Goal: Task Accomplishment & Management: Manage account settings

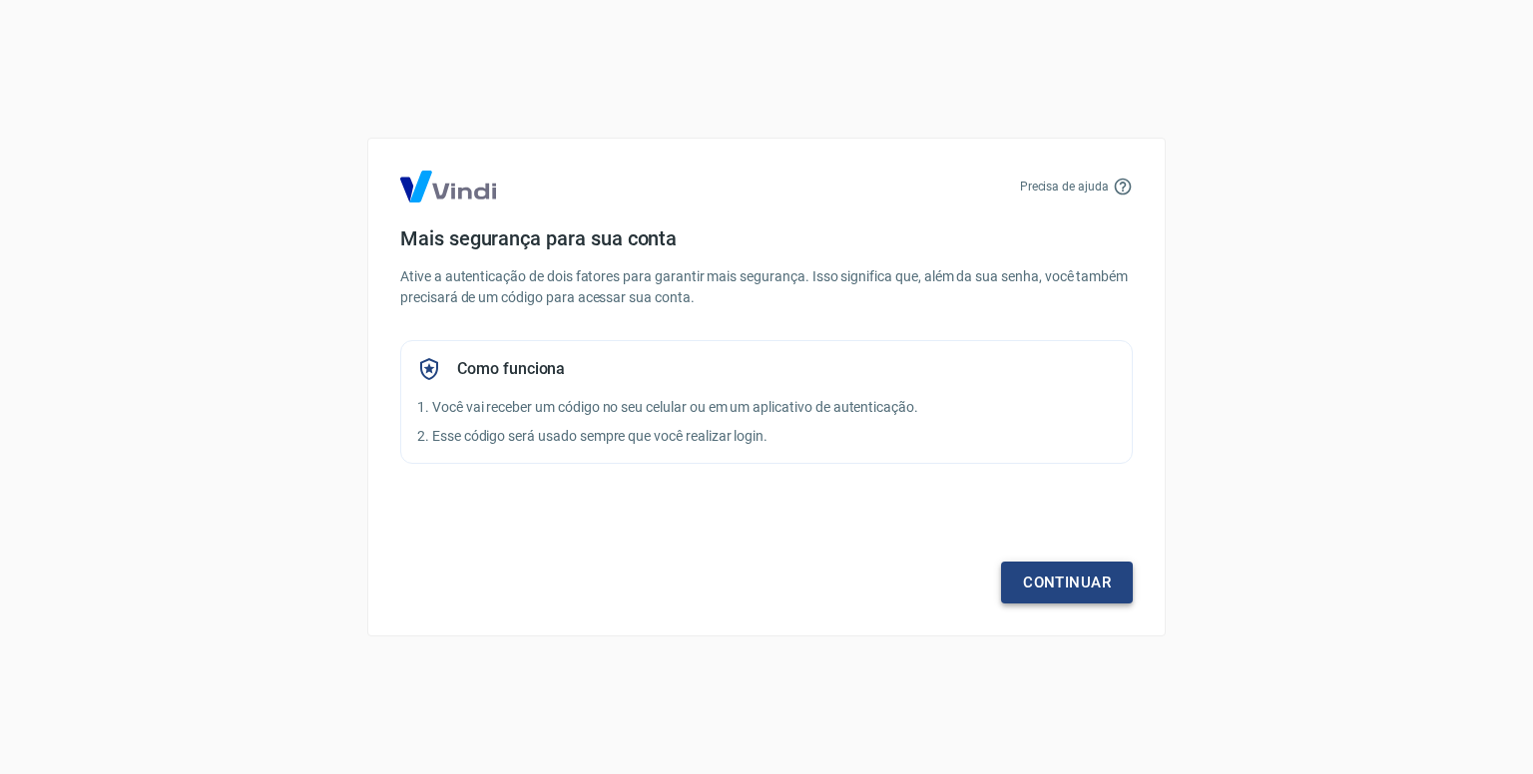
click at [1066, 572] on link "Continuar" at bounding box center [1067, 583] width 132 height 42
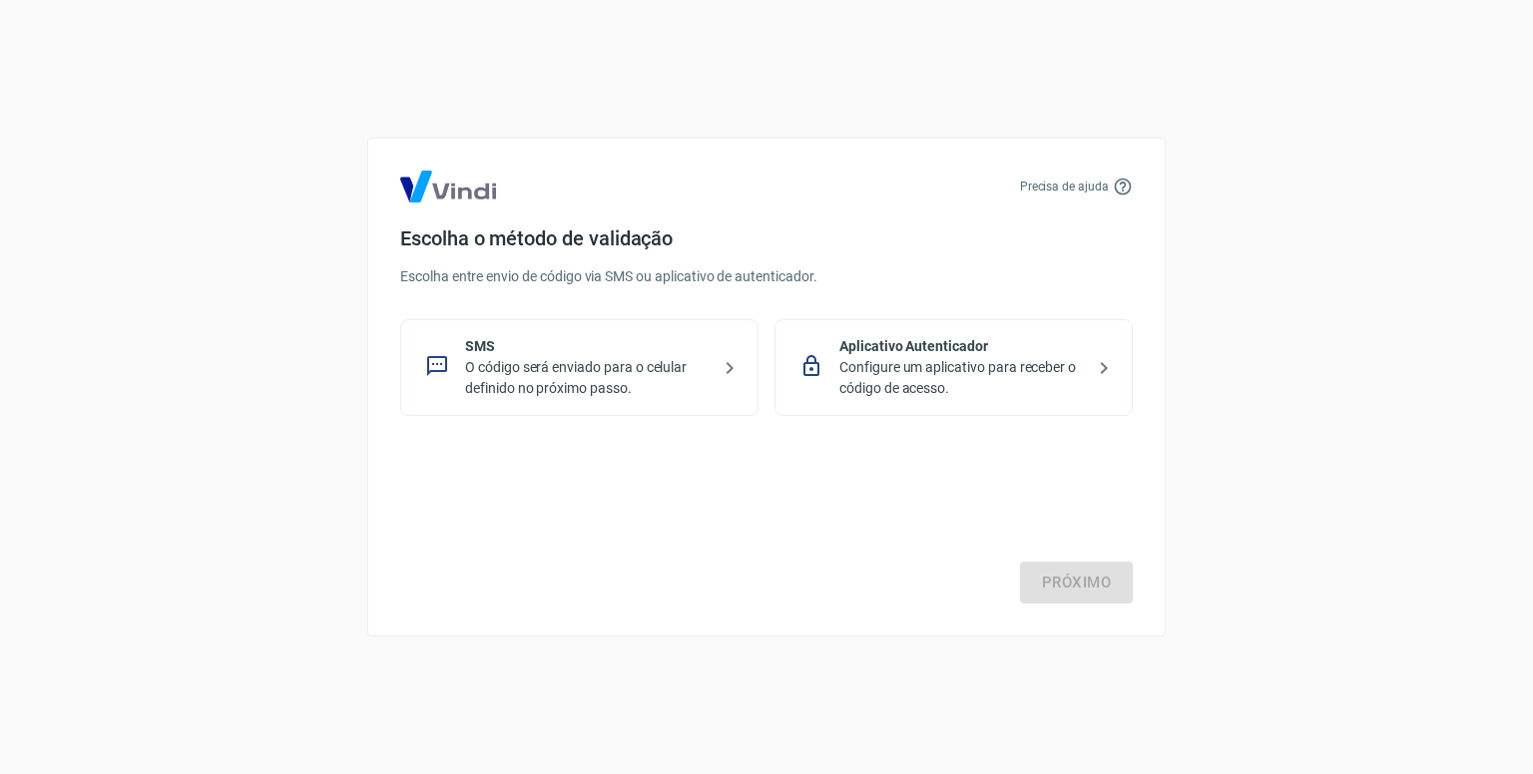
click at [958, 375] on p "Configure um aplicativo para receber o código de acesso." at bounding box center [961, 378] width 245 height 42
click at [1042, 580] on link "Próximo" at bounding box center [1076, 583] width 113 height 42
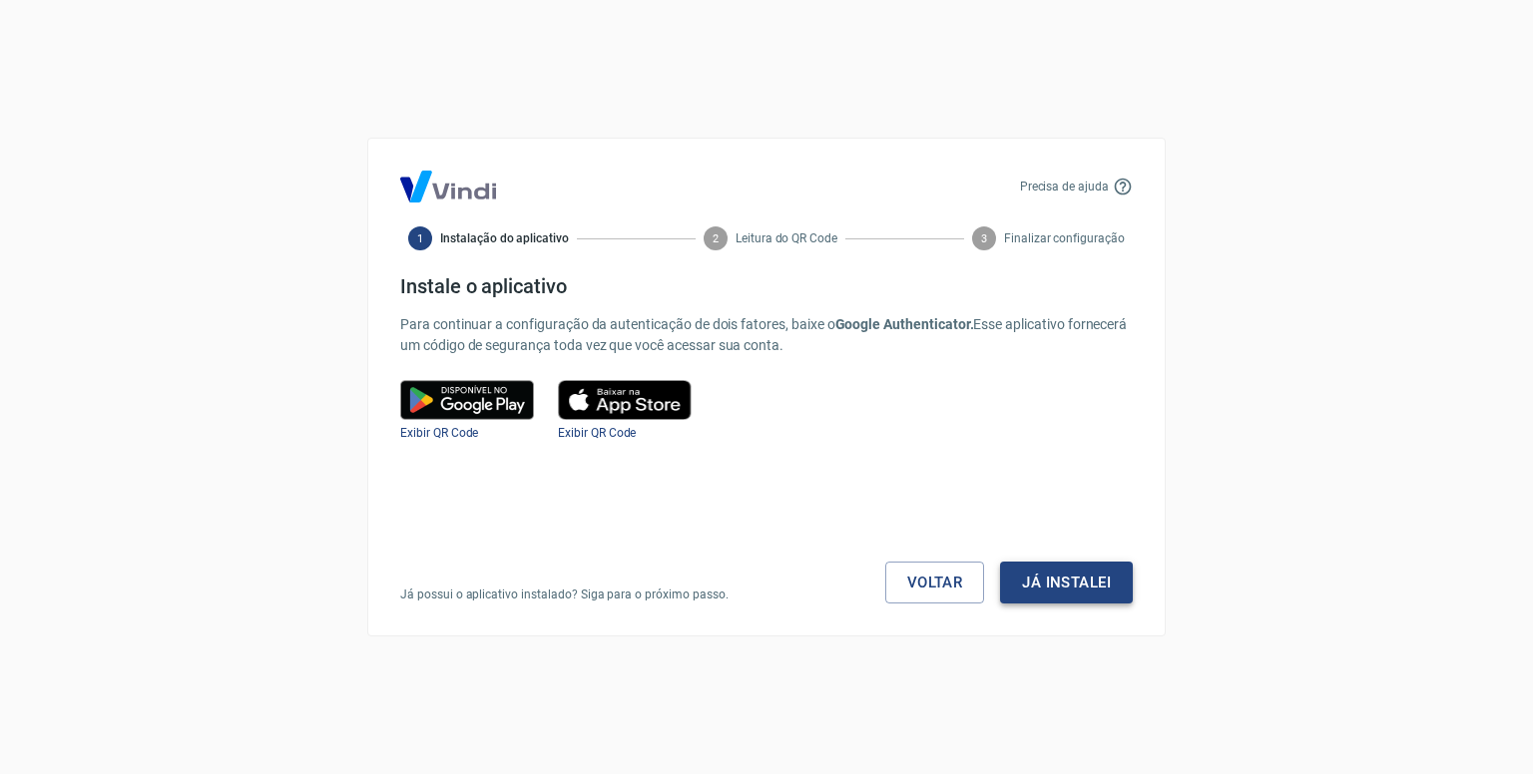
click at [1086, 577] on button "Já instalei" at bounding box center [1066, 583] width 133 height 42
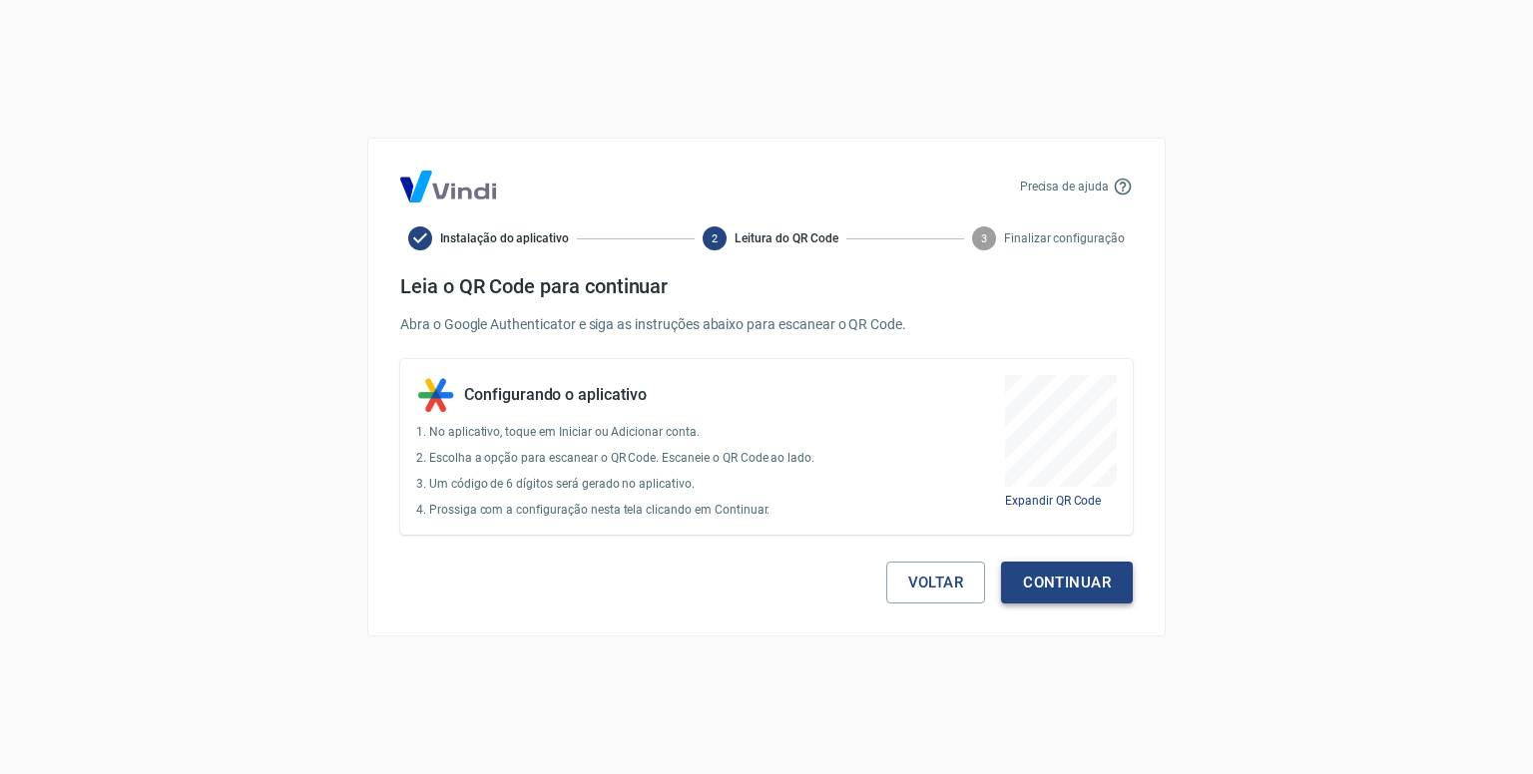
click at [1111, 589] on button "Continuar" at bounding box center [1067, 583] width 132 height 42
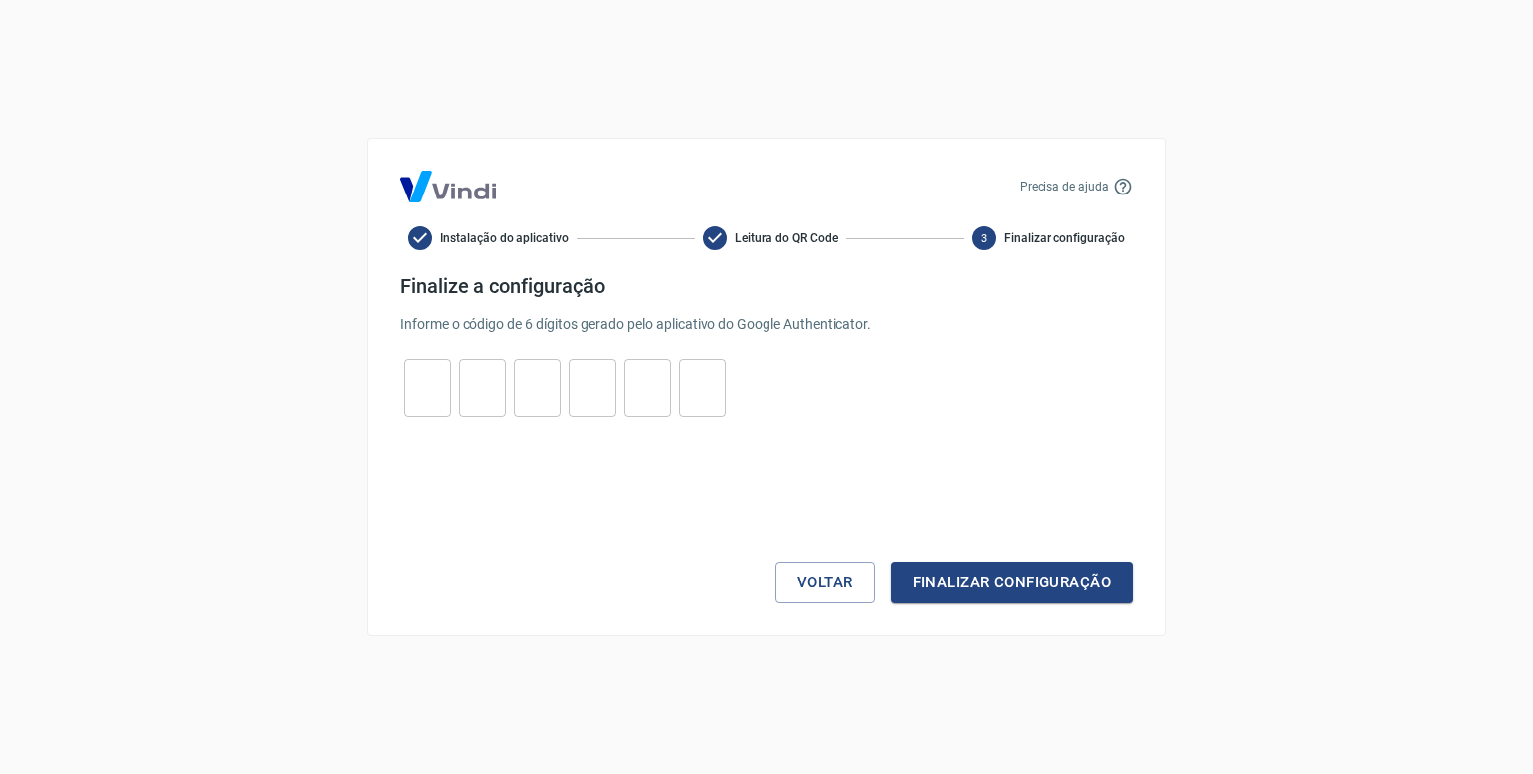
click at [427, 393] on input "tel" at bounding box center [427, 388] width 47 height 43
type input "4"
type input "6"
type input "0"
type input "6"
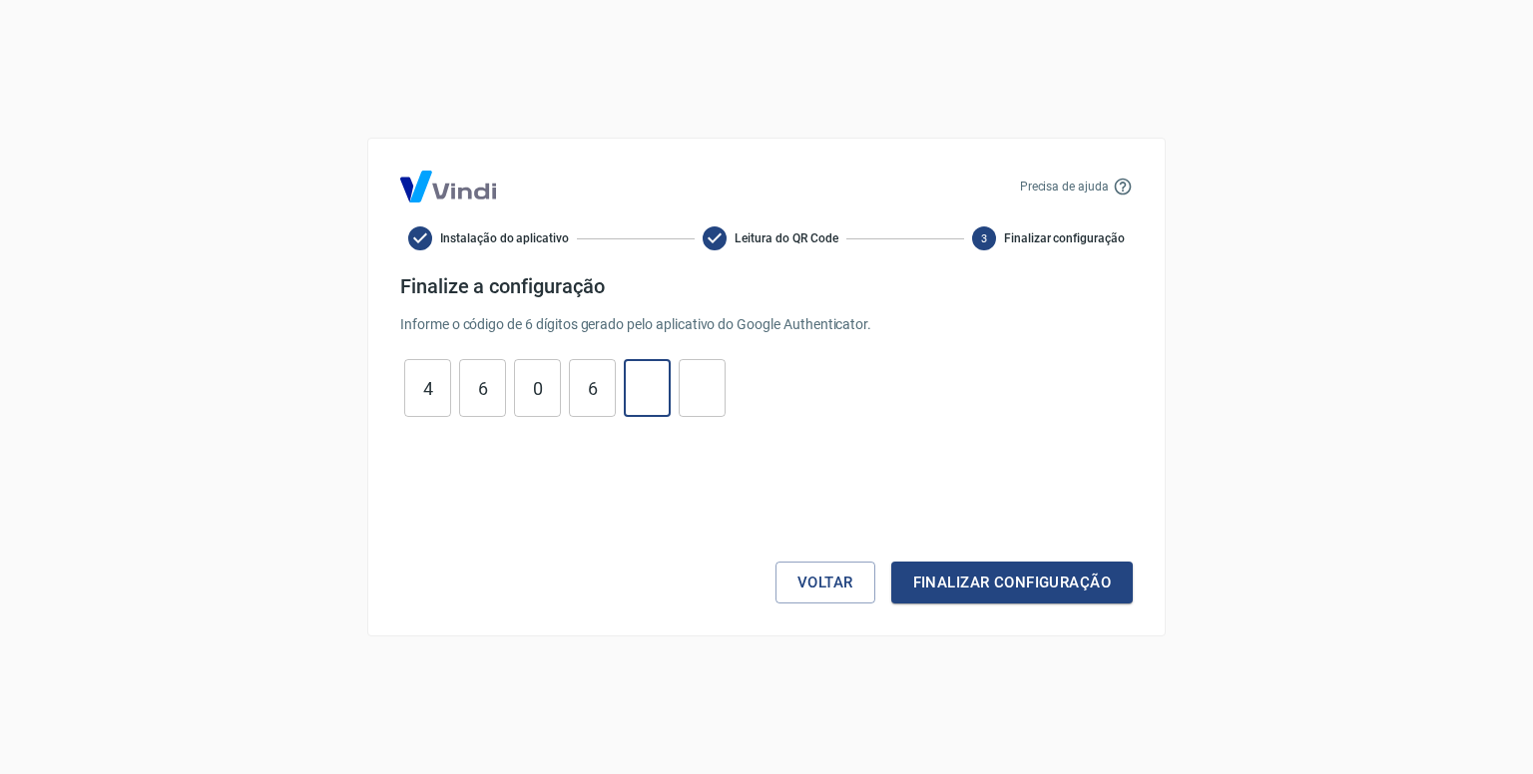
type input "0"
type input "7"
click at [891, 562] on button "Finalizar configuração" at bounding box center [1012, 583] width 242 height 42
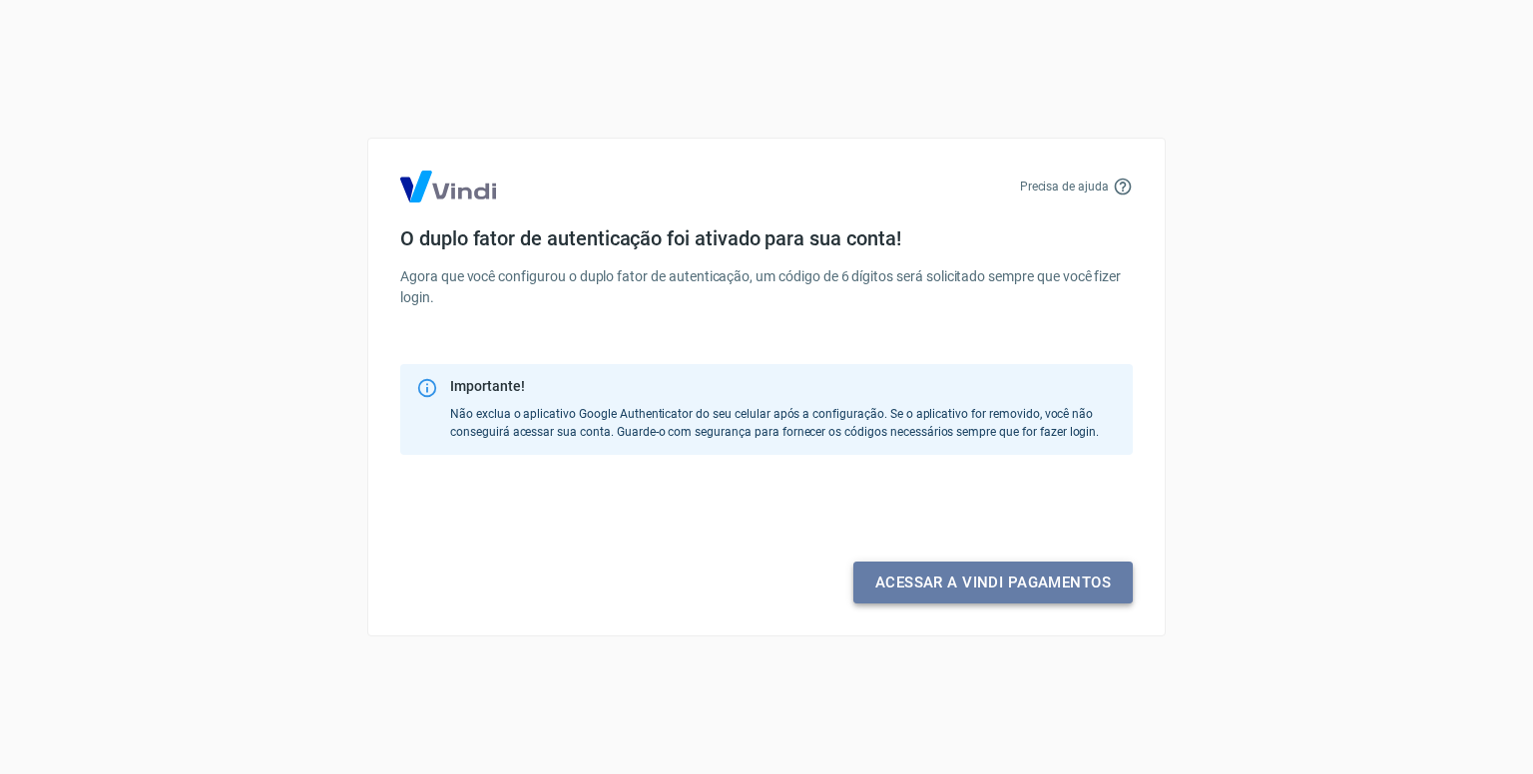
click at [961, 575] on link "Acessar a Vindi pagamentos" at bounding box center [992, 583] width 279 height 42
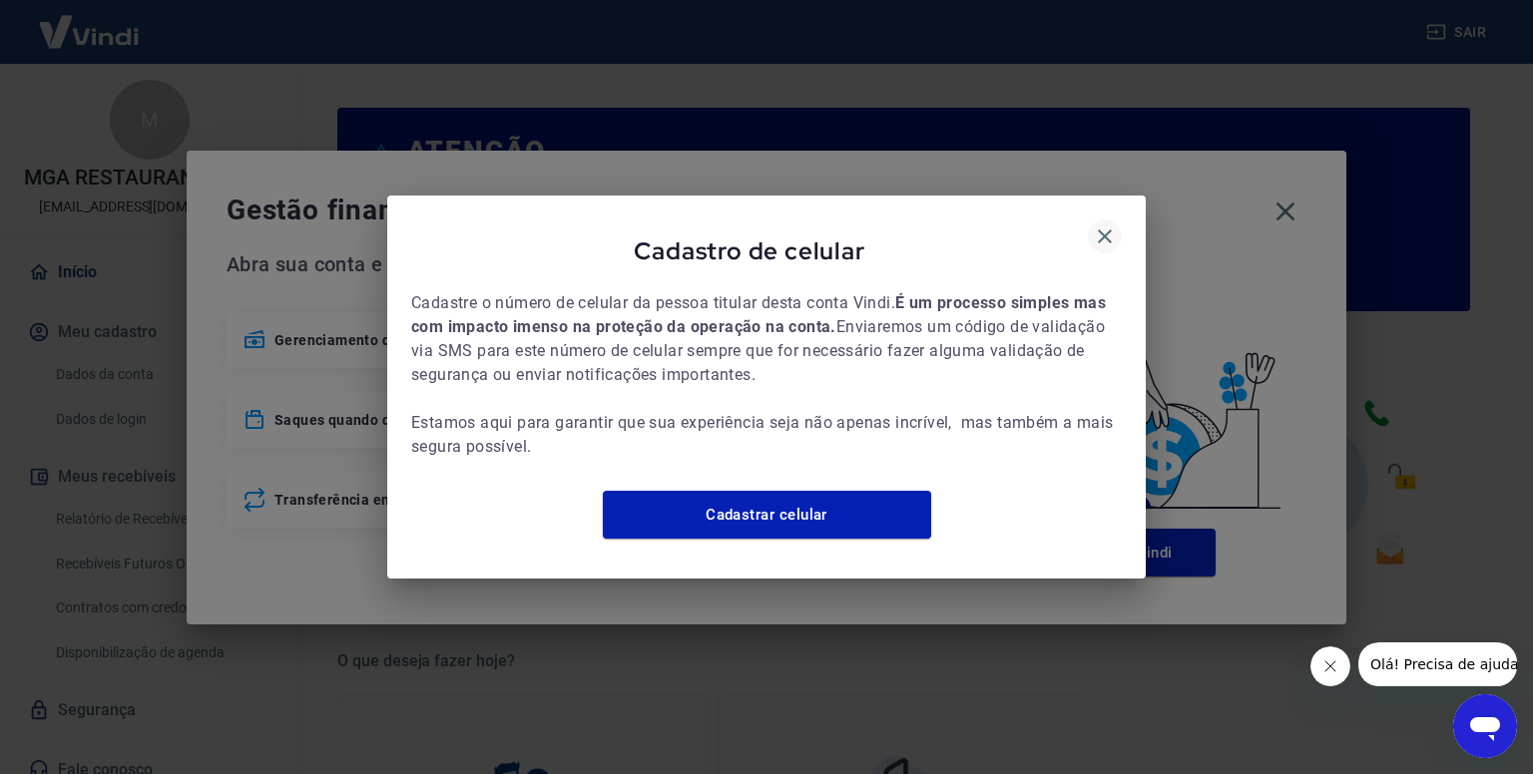
click at [1106, 232] on icon "button" at bounding box center [1105, 237] width 24 height 24
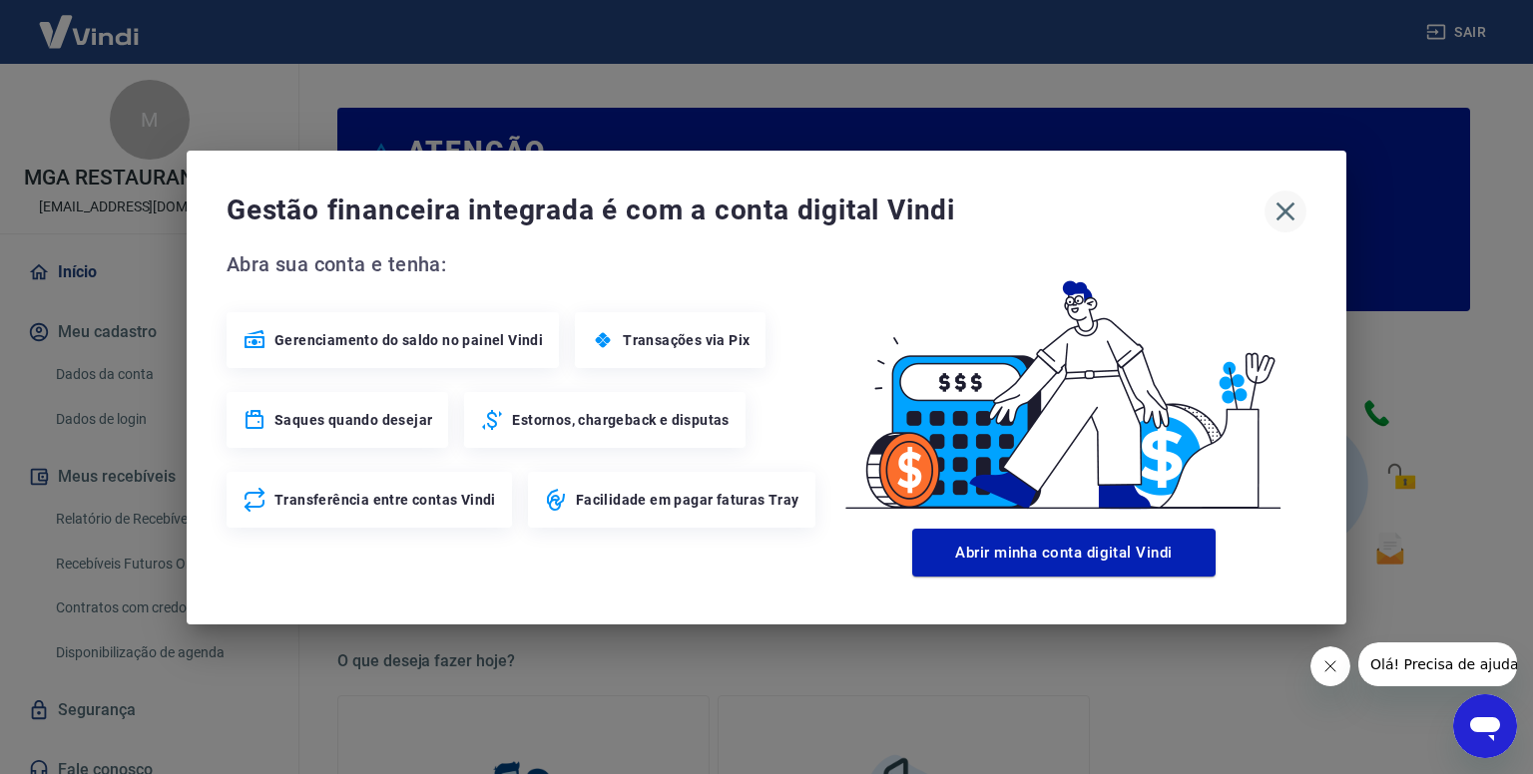
click at [1284, 201] on icon "button" at bounding box center [1285, 212] width 32 height 32
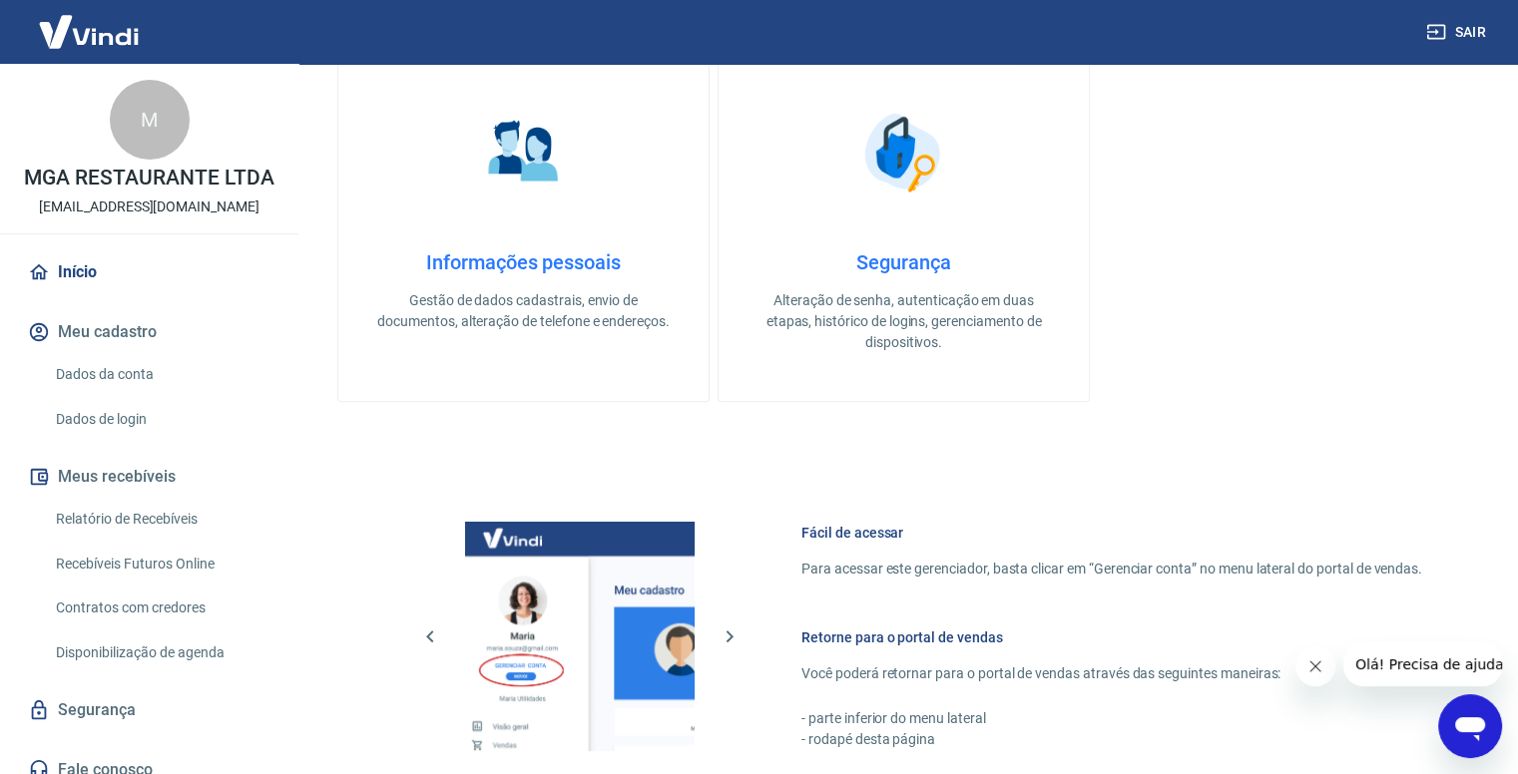
scroll to position [509, 0]
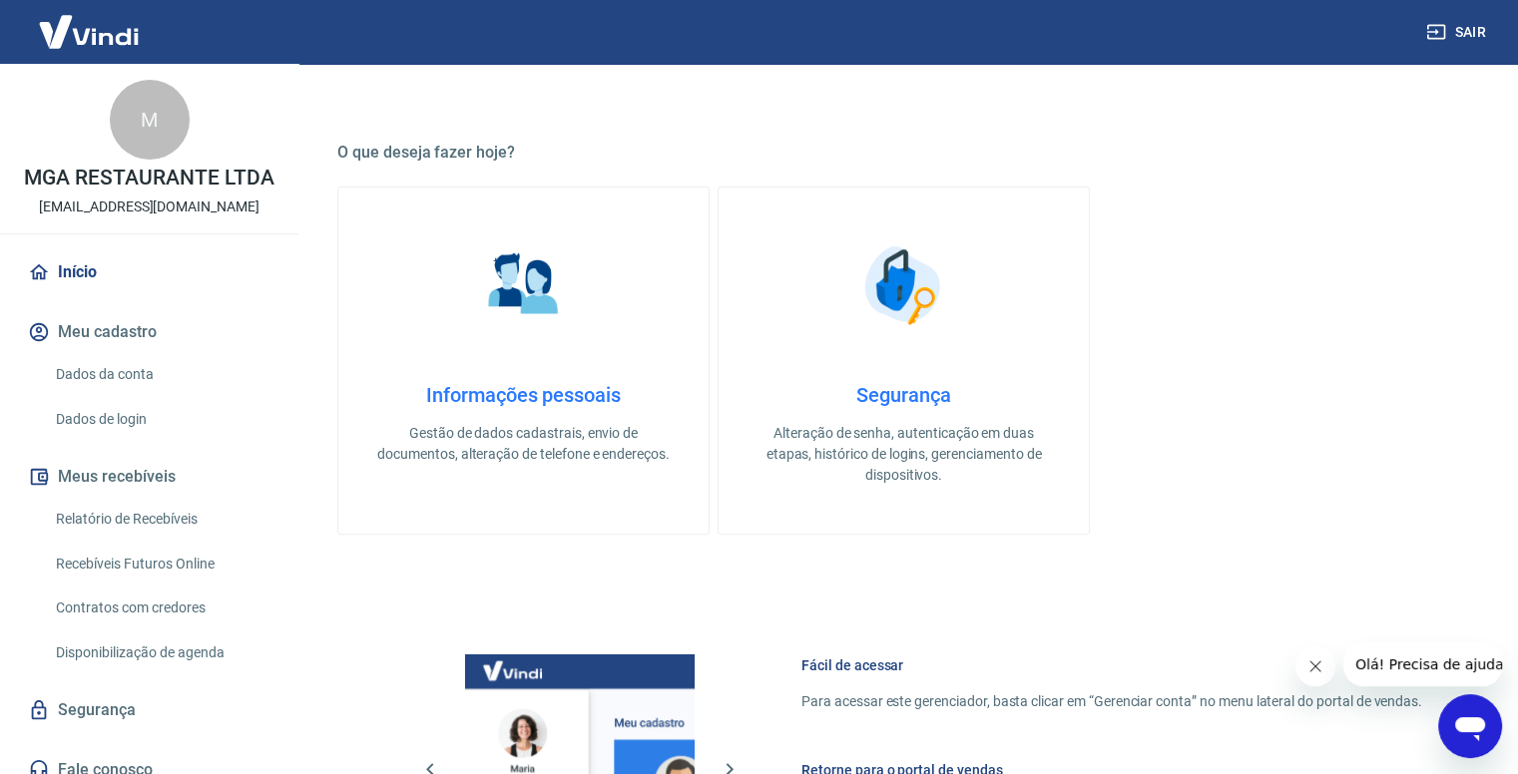
click at [85, 268] on link "Início" at bounding box center [149, 272] width 250 height 44
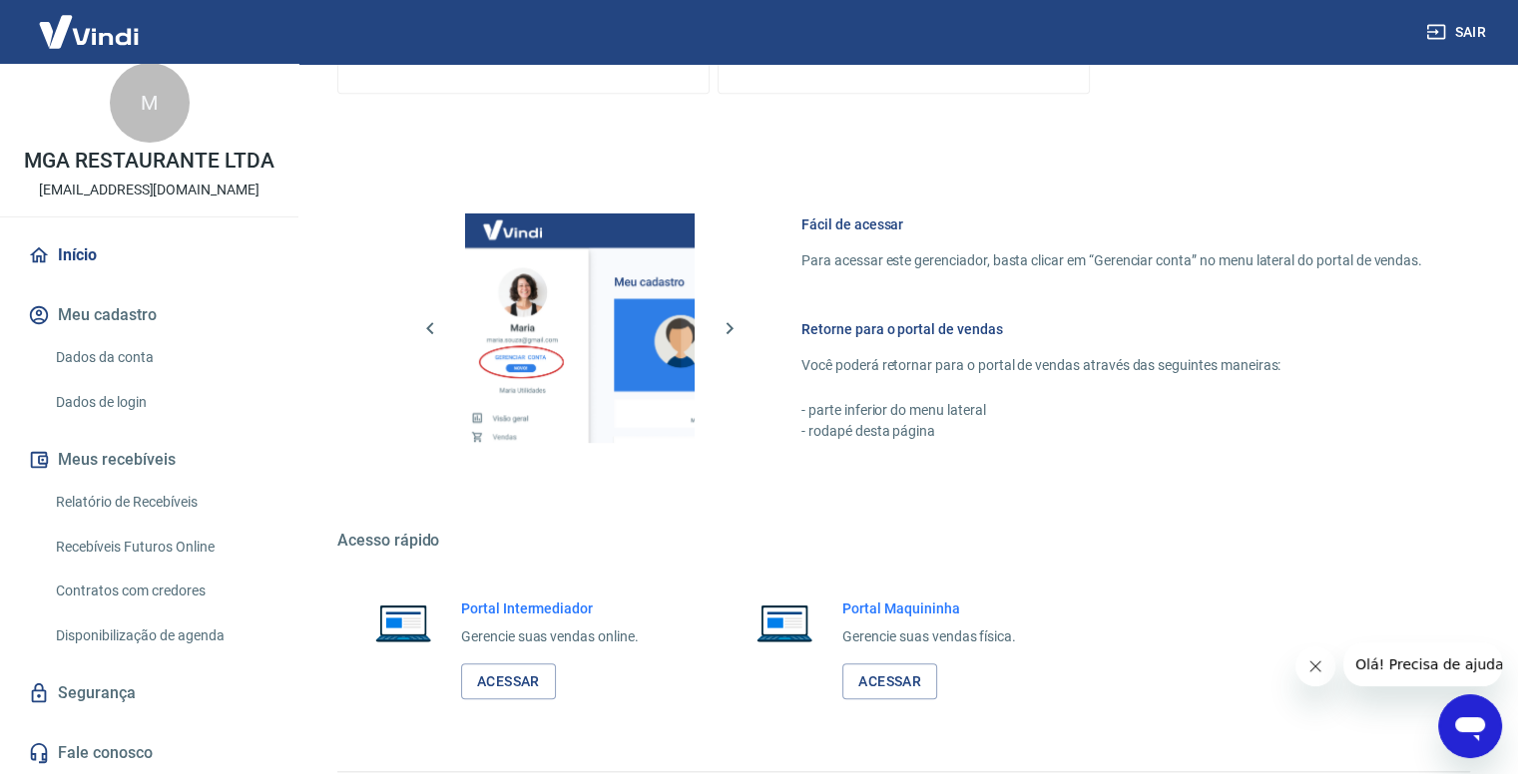
scroll to position [1008, 0]
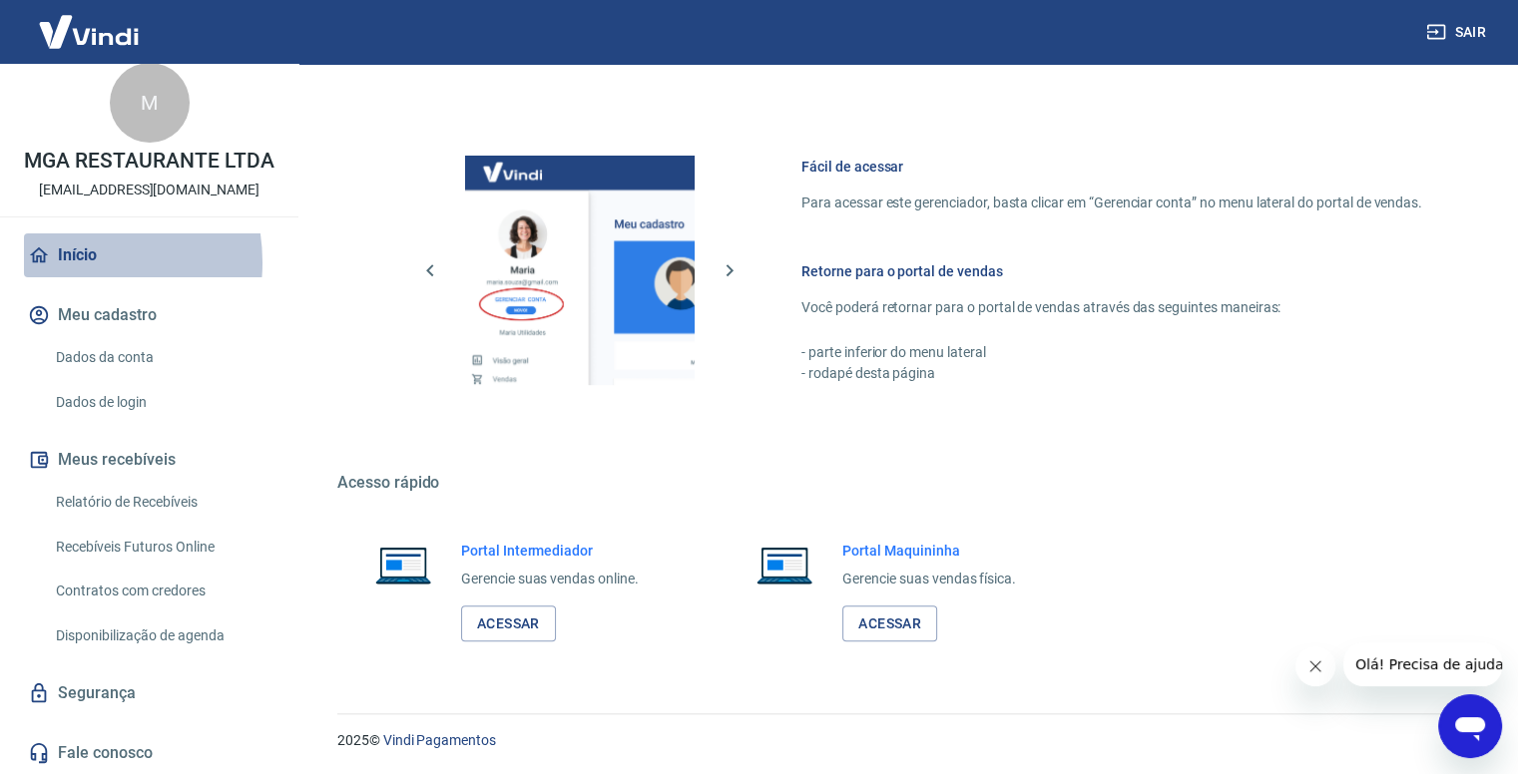
click at [64, 261] on link "Início" at bounding box center [149, 256] width 250 height 44
click at [520, 625] on link "Acessar" at bounding box center [508, 624] width 95 height 37
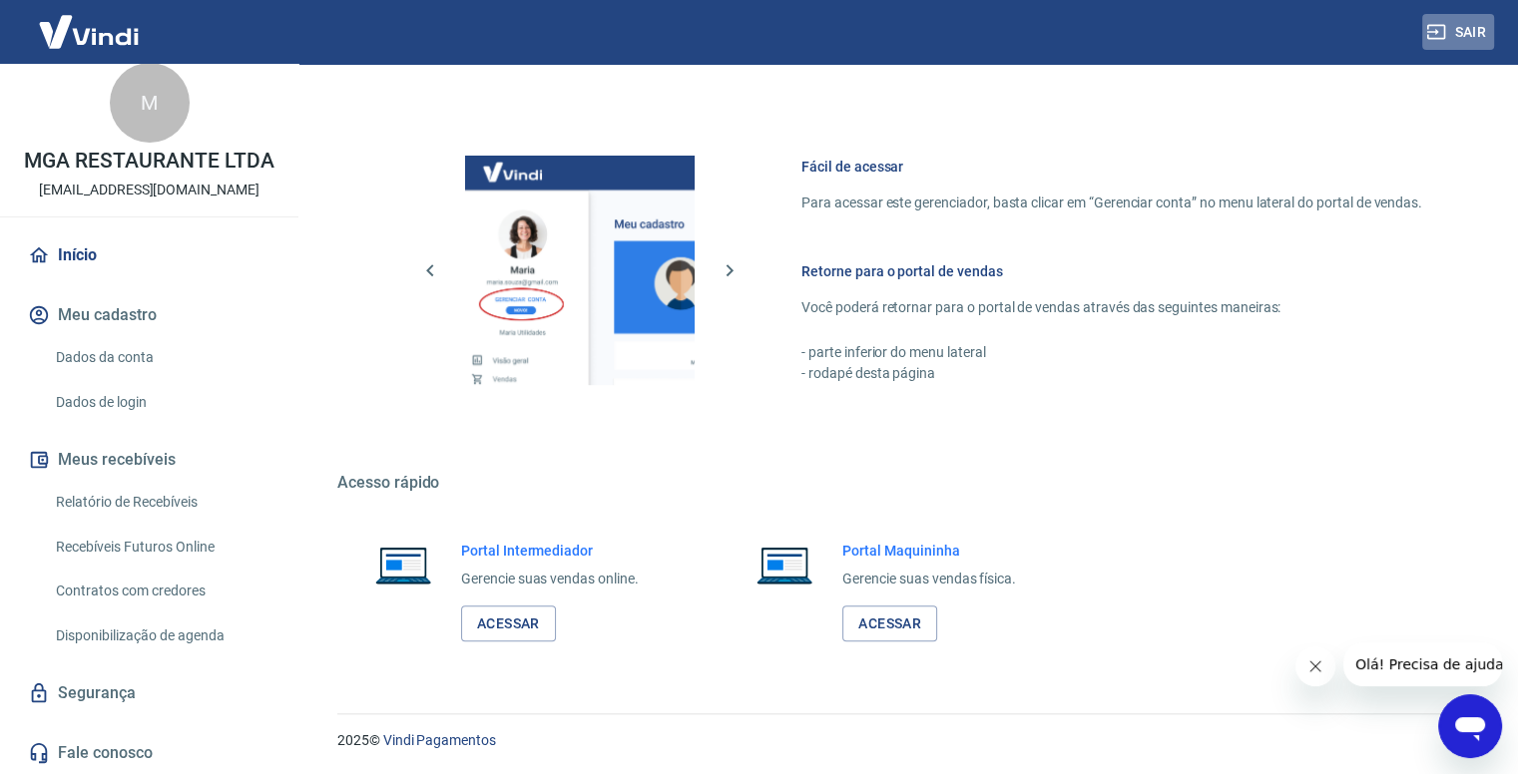
click at [1461, 30] on button "Sair" at bounding box center [1458, 32] width 72 height 37
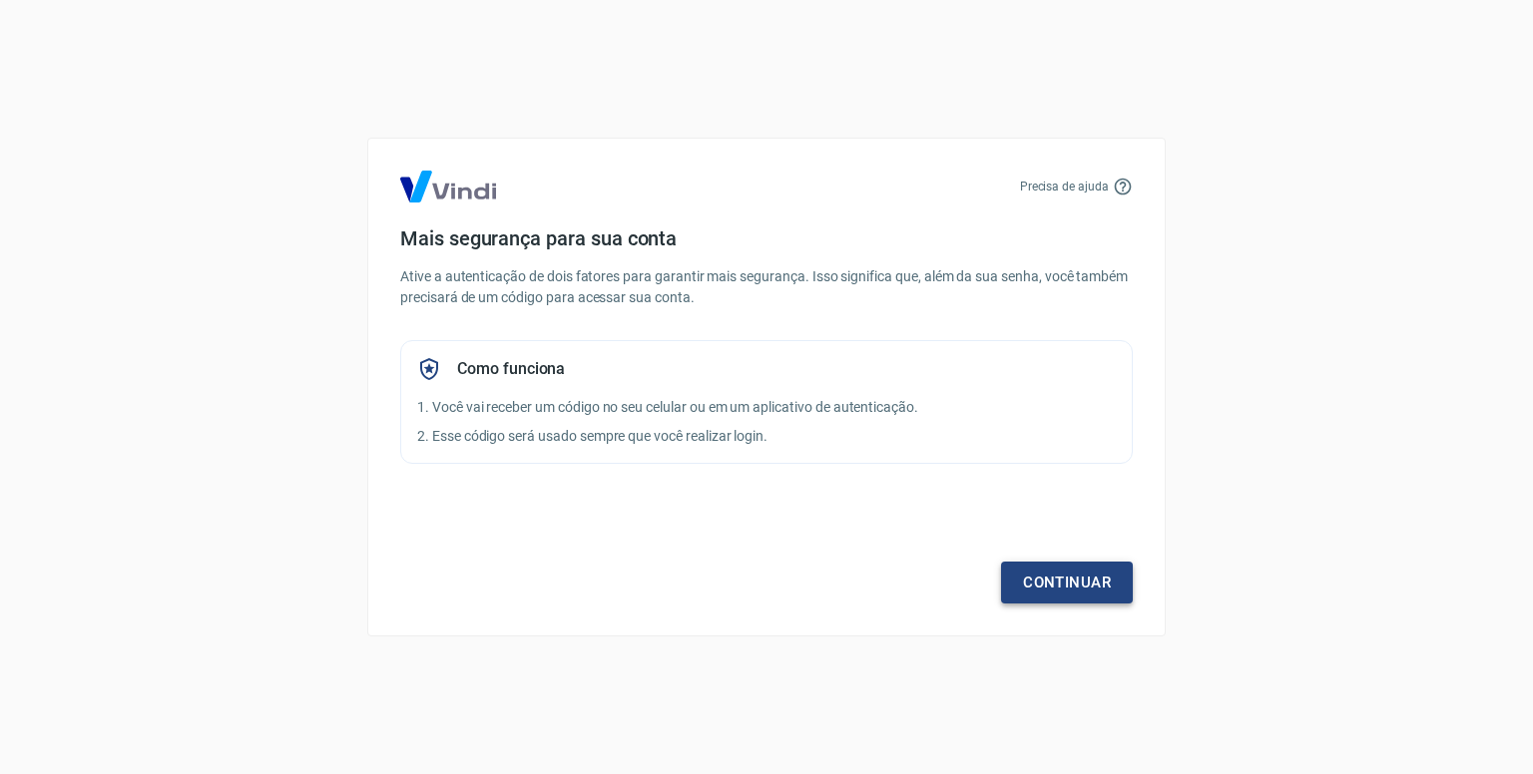
click at [1035, 584] on link "Continuar" at bounding box center [1067, 583] width 132 height 42
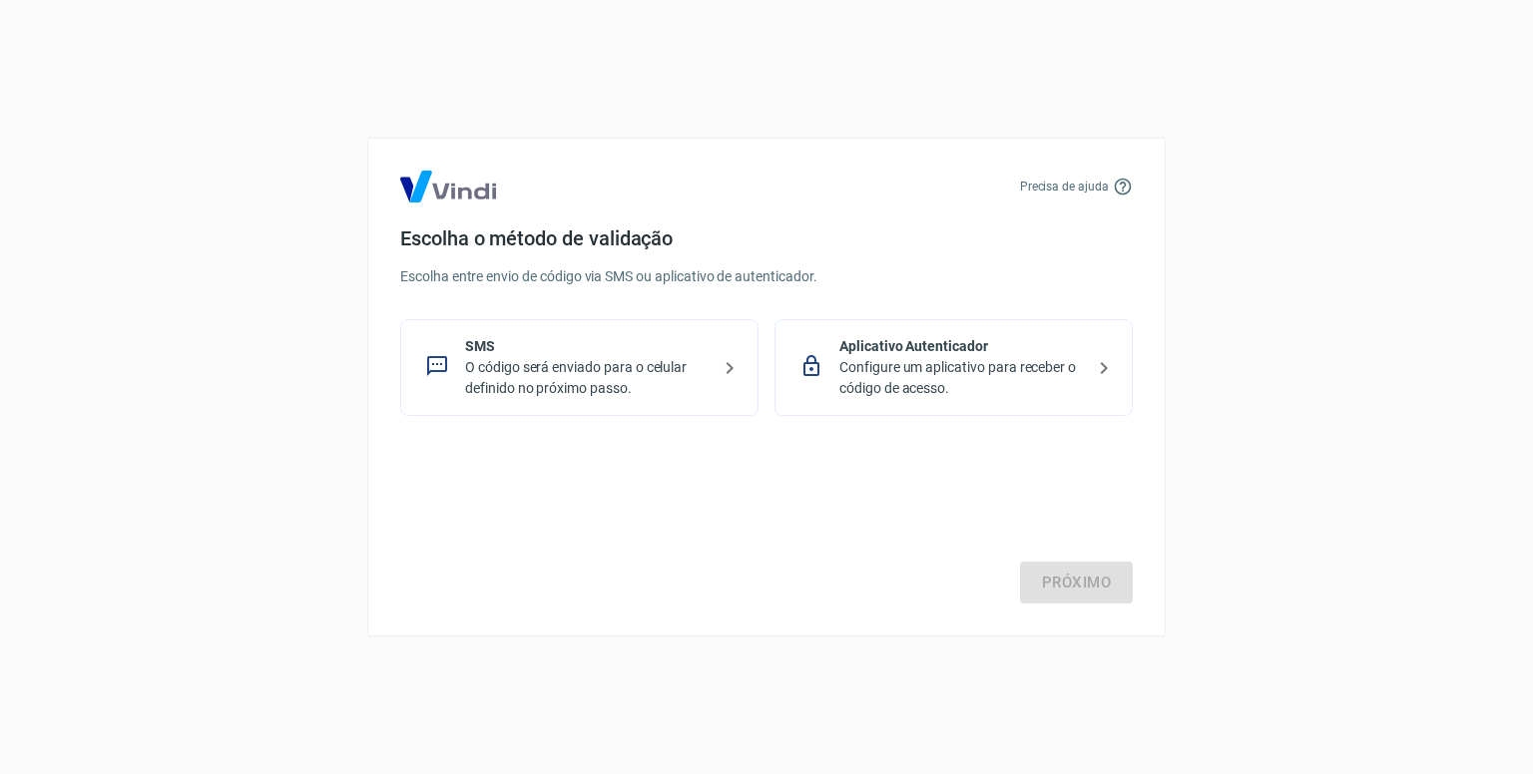
click at [980, 392] on p "Configure um aplicativo para receber o código de acesso." at bounding box center [961, 378] width 245 height 42
click at [1056, 578] on link "Próximo" at bounding box center [1076, 583] width 113 height 42
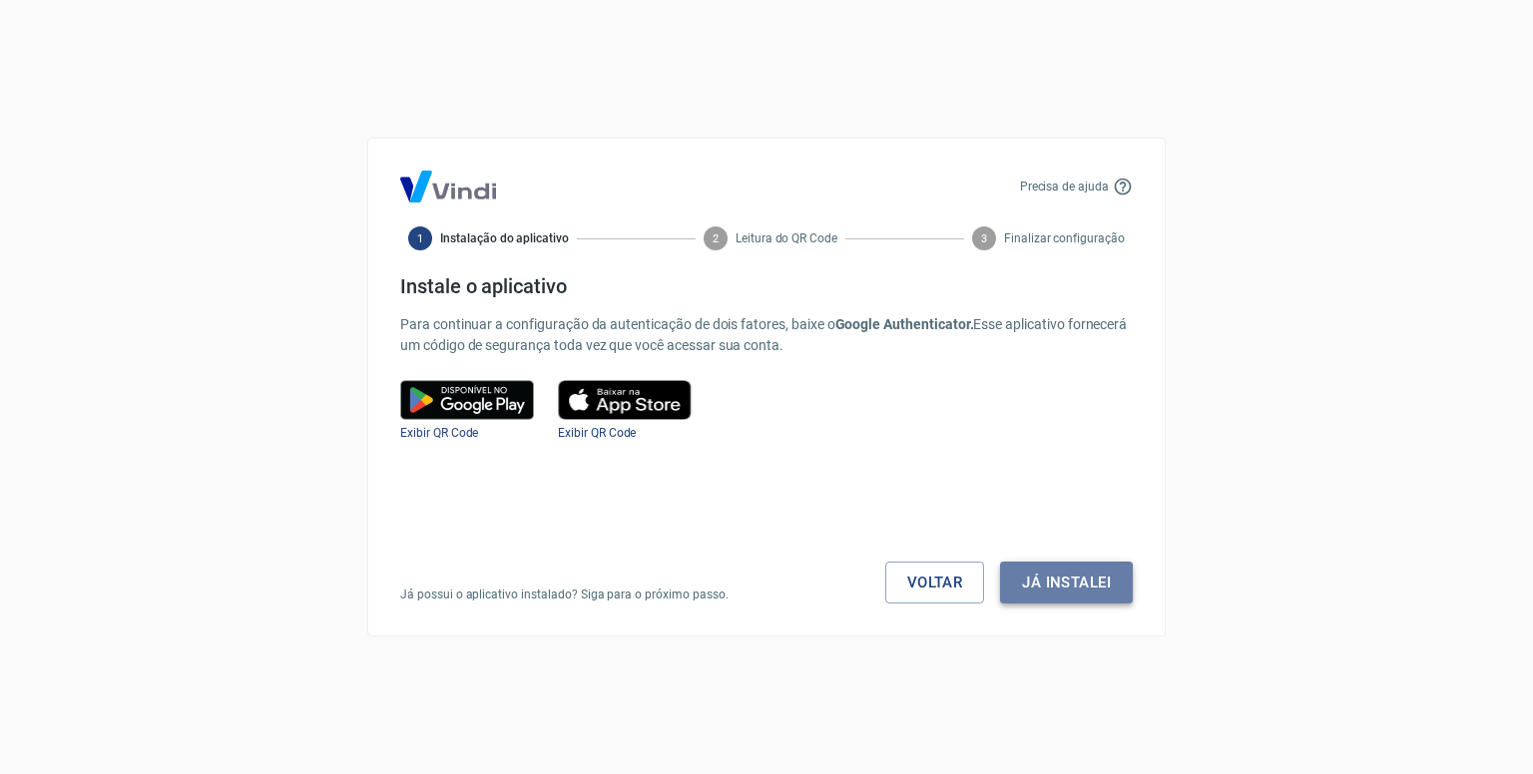
click at [1086, 584] on button "Já instalei" at bounding box center [1066, 583] width 133 height 42
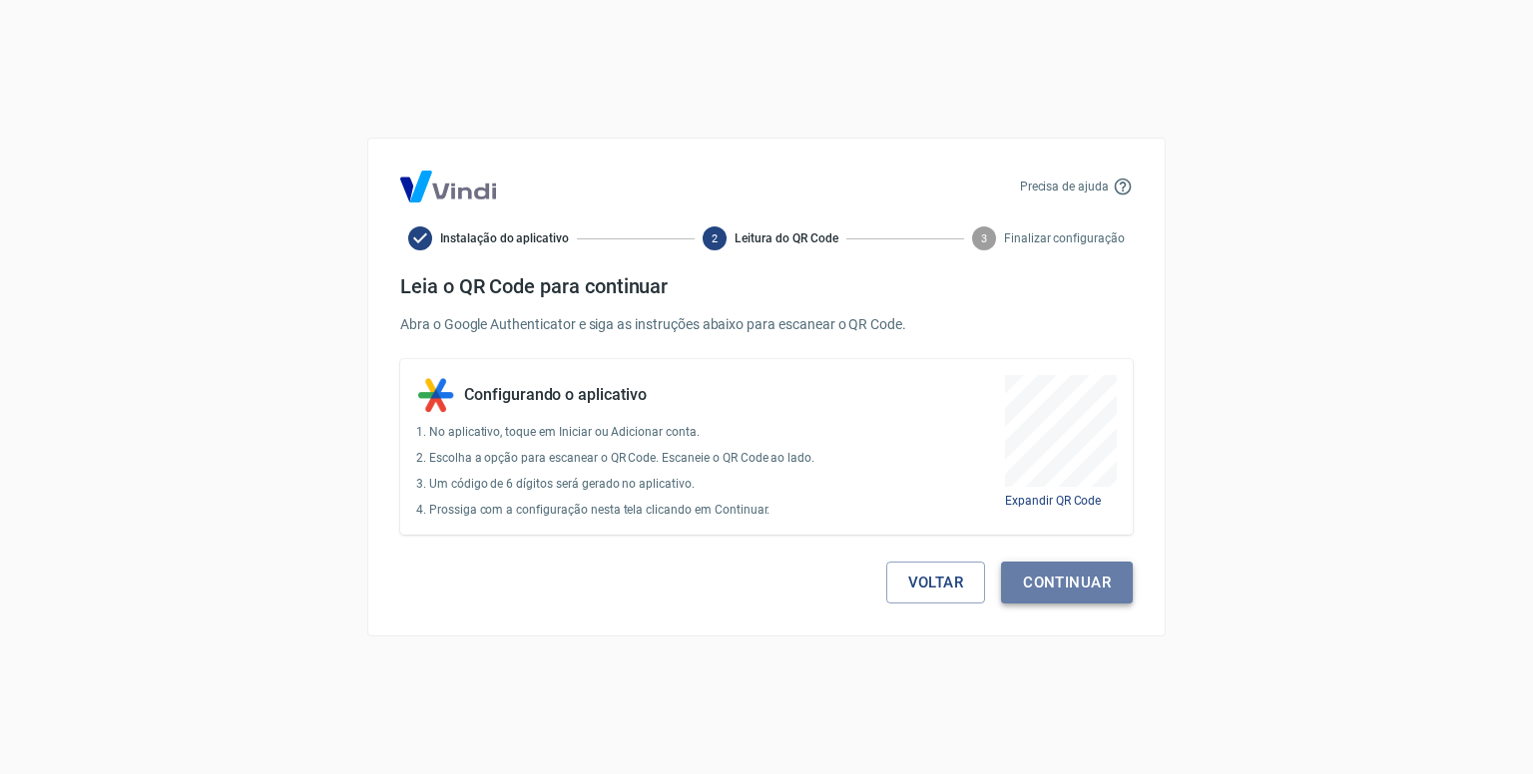
click at [1108, 580] on button "Continuar" at bounding box center [1067, 583] width 132 height 42
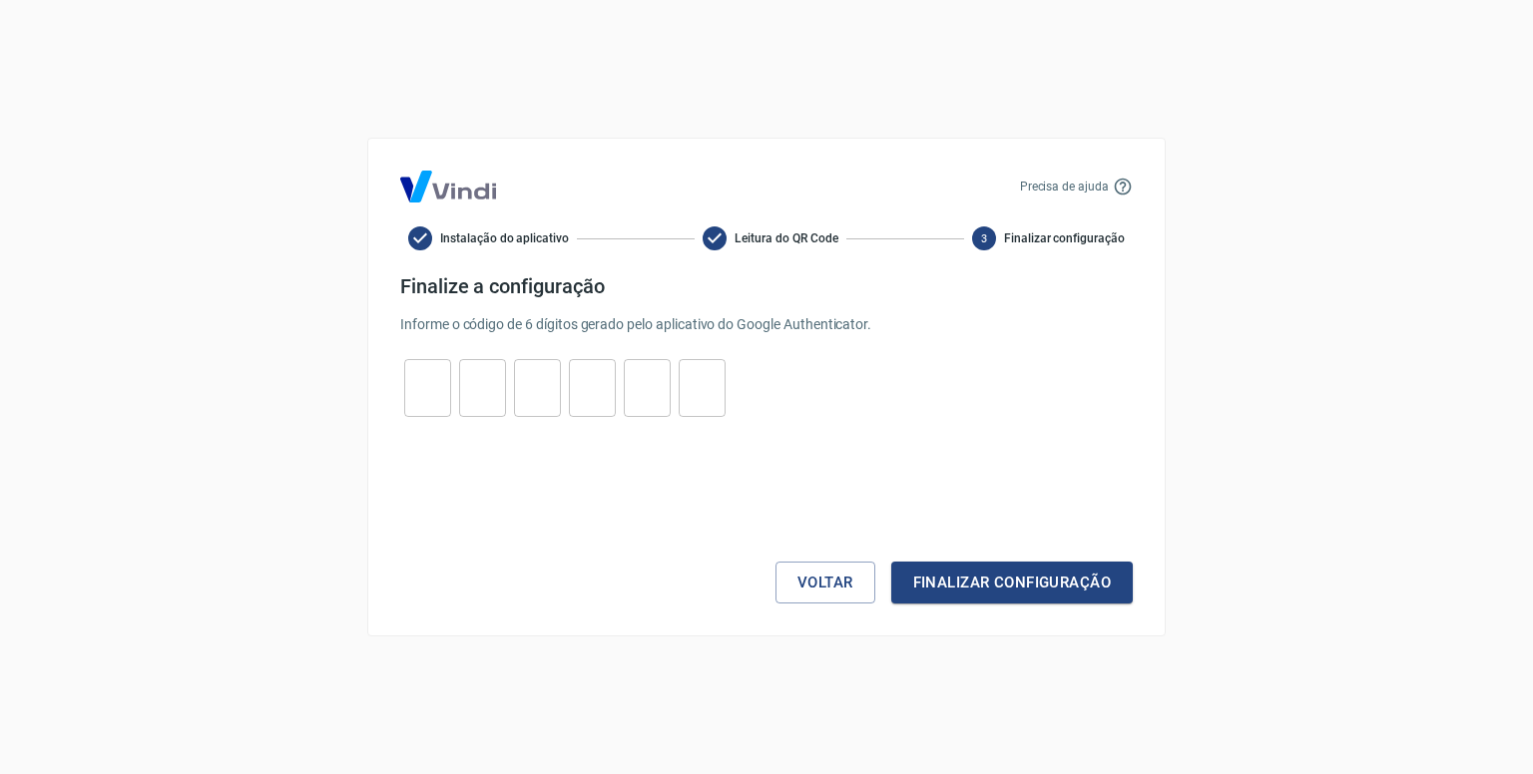
click at [435, 384] on input "tel" at bounding box center [427, 388] width 47 height 43
type input "2"
type input "6"
type input "3"
type input "4"
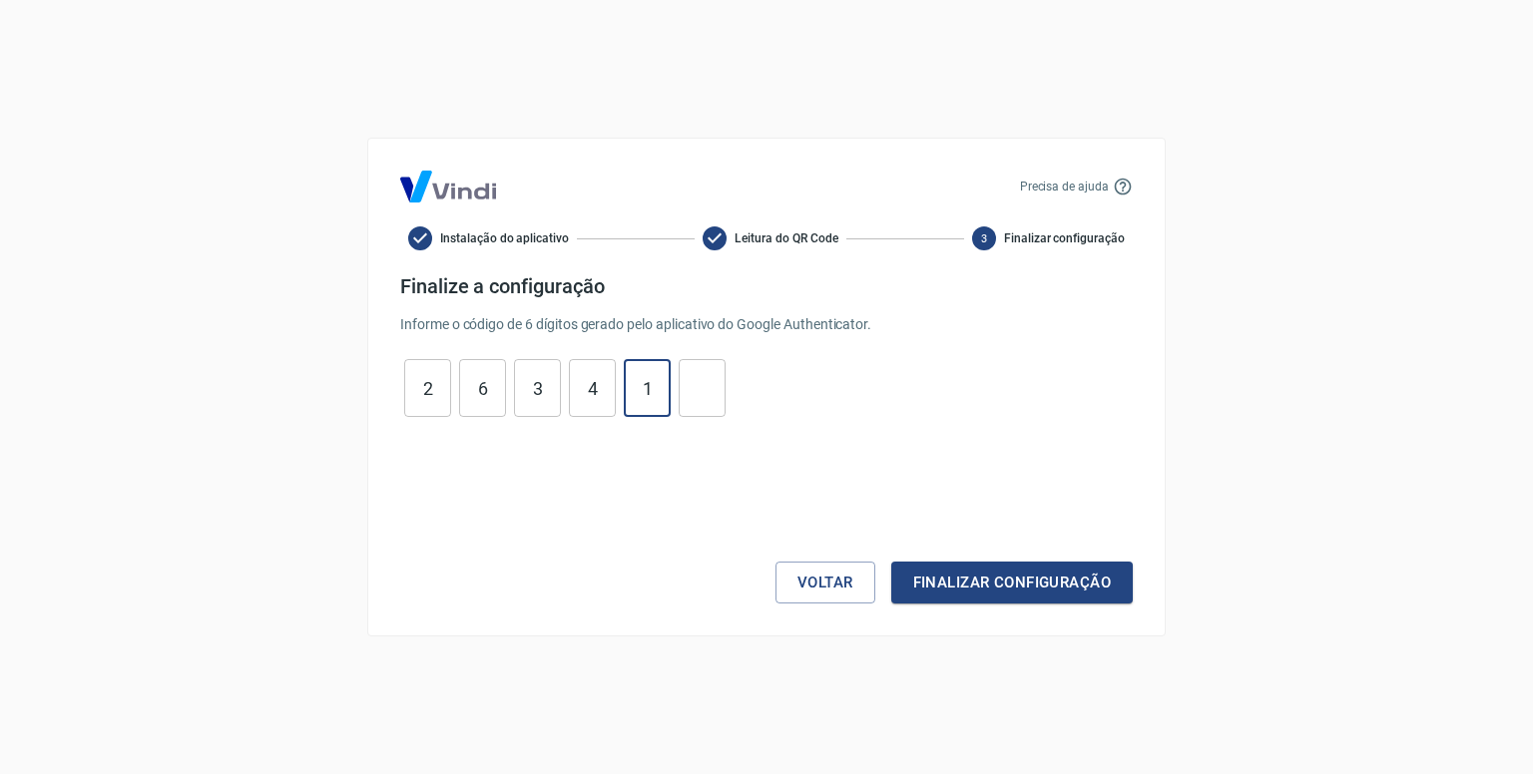
type input "1"
click at [1079, 598] on button "Finalizar configuração" at bounding box center [1012, 583] width 242 height 42
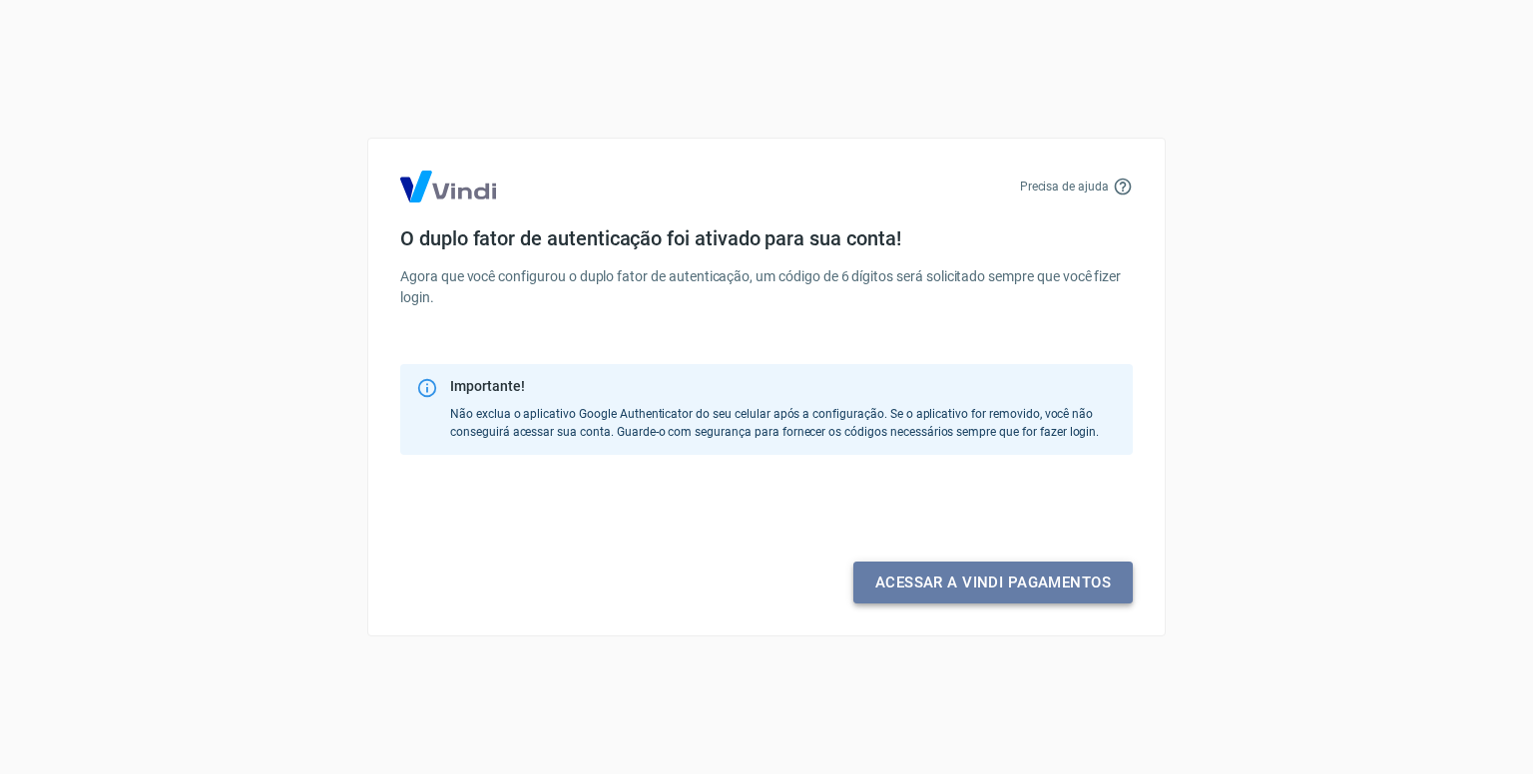
click at [1007, 590] on link "Acessar a Vindi pagamentos" at bounding box center [992, 583] width 279 height 42
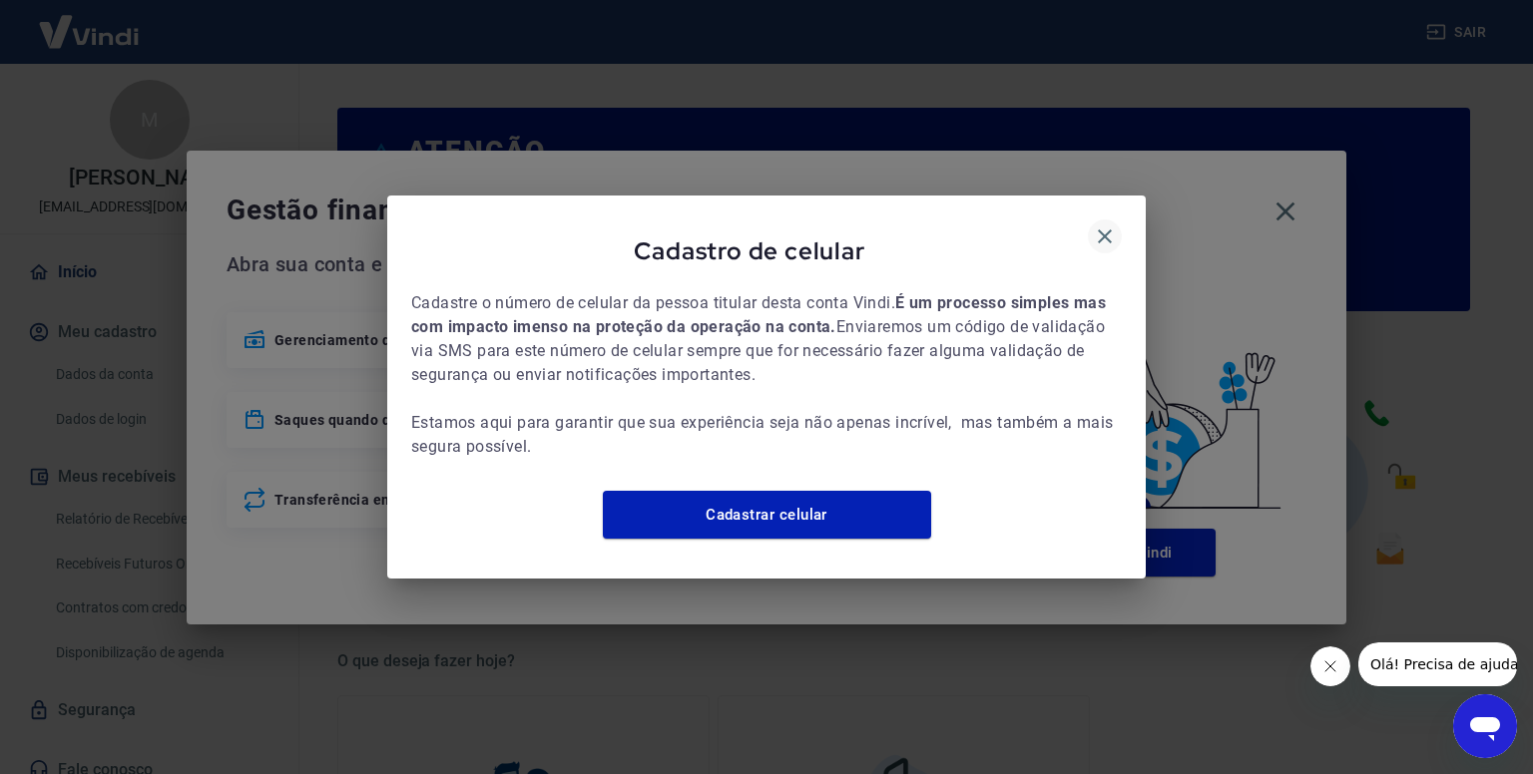
click at [1117, 228] on button "button" at bounding box center [1105, 237] width 34 height 34
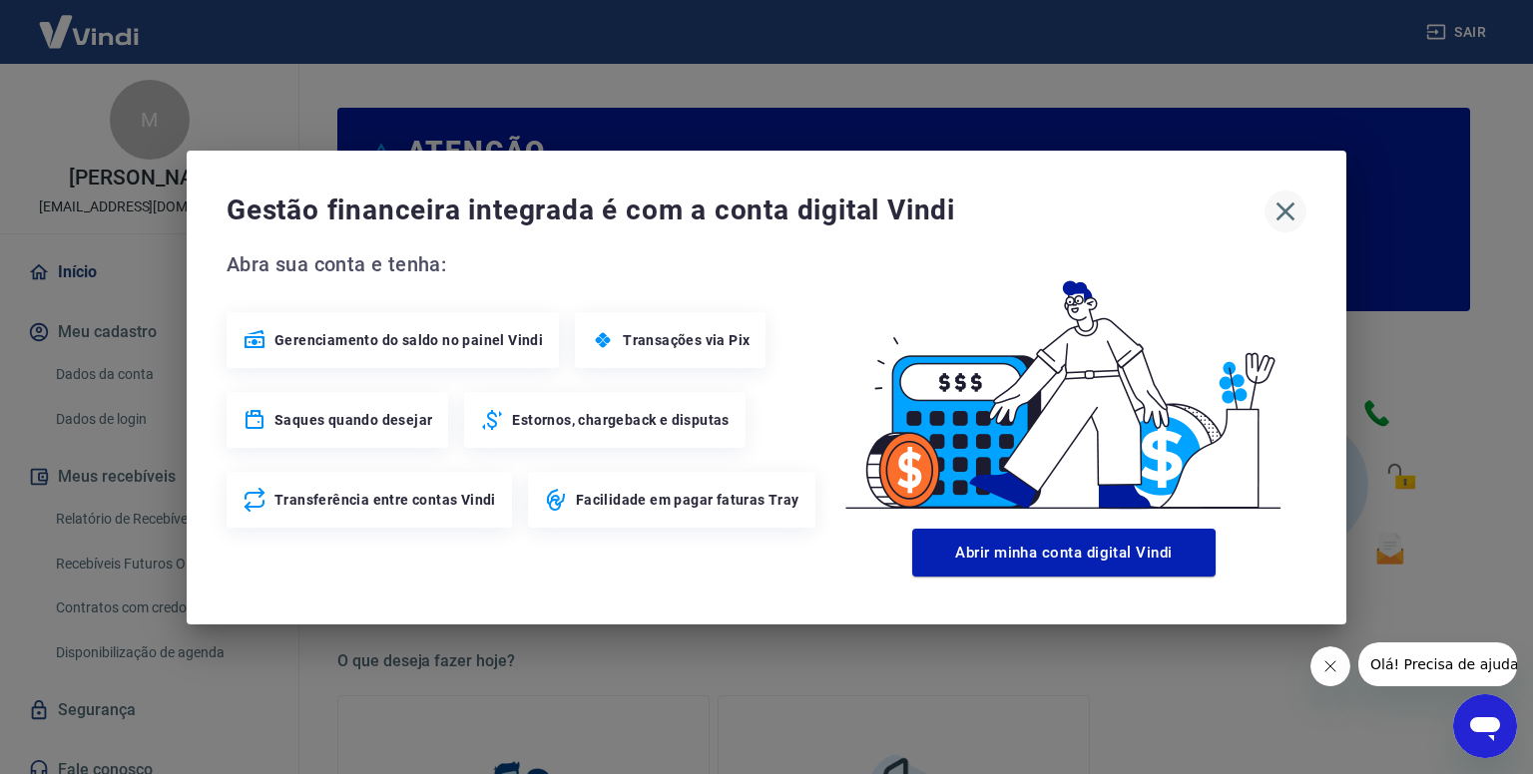
click at [1287, 203] on icon "button" at bounding box center [1285, 212] width 32 height 32
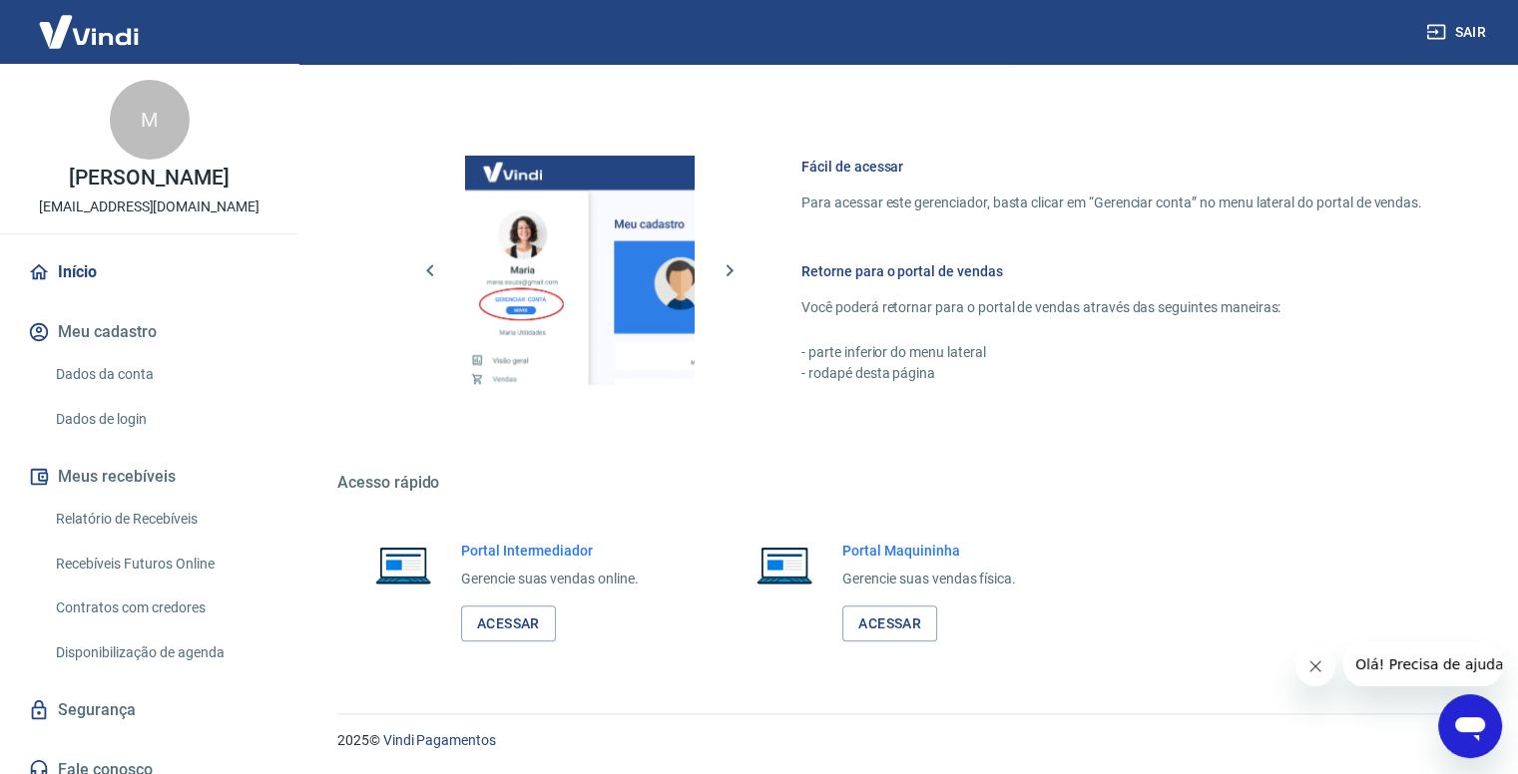
click at [103, 274] on link "Início" at bounding box center [149, 272] width 250 height 44
click at [1459, 41] on button "Sair" at bounding box center [1458, 32] width 72 height 37
